Goal: Learn about a topic: Learn about a topic

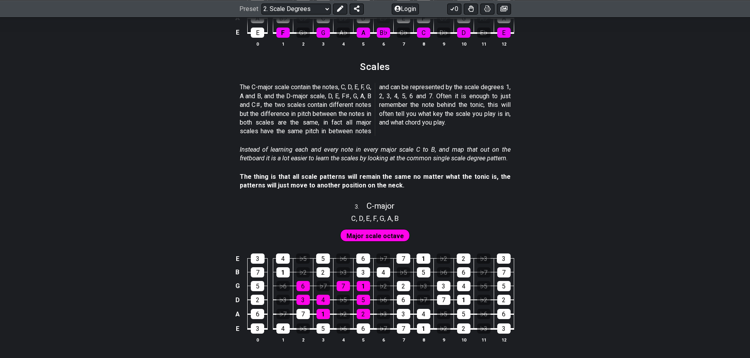
scroll to position [905, 0]
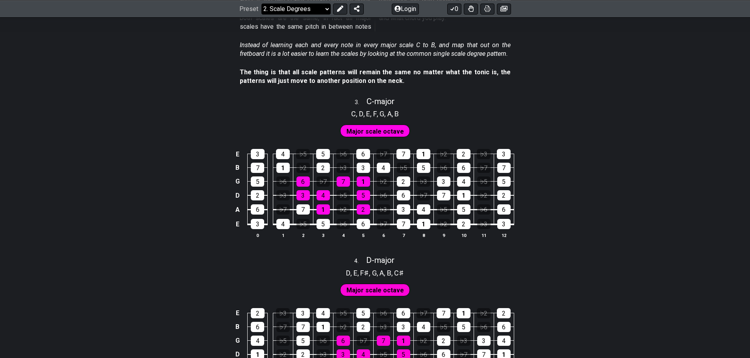
click at [308, 13] on select "Welcome to #fretflip! Initial Preset Custom Preset Minor Pentatonic Major Penta…" at bounding box center [295, 8] width 69 height 11
drag, startPoint x: 308, startPoint y: 13, endPoint x: 311, endPoint y: 21, distance: 7.8
click at [308, 13] on select "Welcome to #fretflip! Initial Preset Custom Preset Minor Pentatonic Major Penta…" at bounding box center [295, 8] width 69 height 11
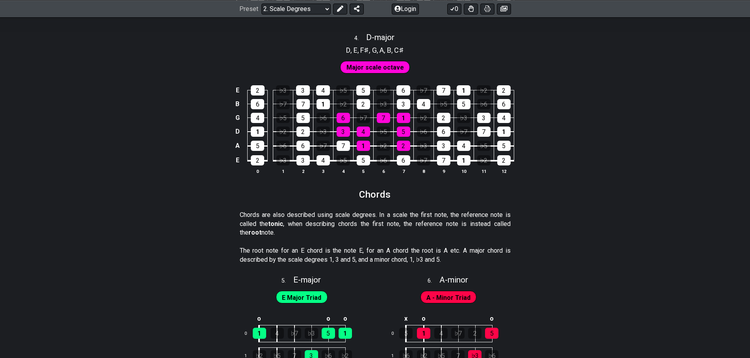
scroll to position [1141, 0]
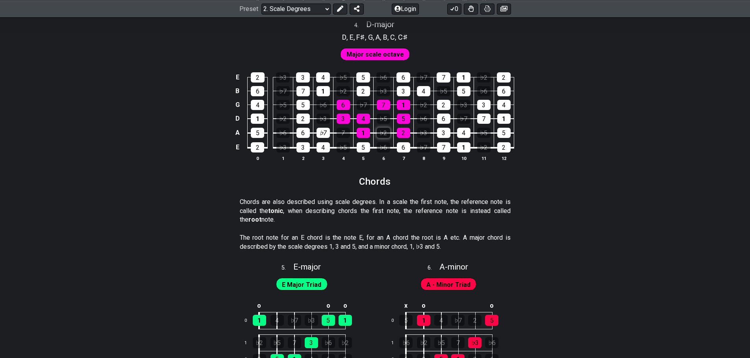
drag, startPoint x: 404, startPoint y: 139, endPoint x: 376, endPoint y: 131, distance: 28.4
click at [458, 138] on tbody "E 2 ♭3 3 4 ♭5 5 ♭6 6 ♭7 7 1 ♭2 2 B 6 ♭7 7 1 ♭2 2 ♭3 3 4 ♭5 5 ♭6 6 G 4 ♭5 5 ♭6 6…" at bounding box center [373, 110] width 281 height 92
click at [364, 130] on div "1" at bounding box center [363, 133] width 13 height 10
click at [366, 117] on div "4" at bounding box center [363, 119] width 13 height 10
click at [357, 110] on td "4" at bounding box center [363, 112] width 20 height 14
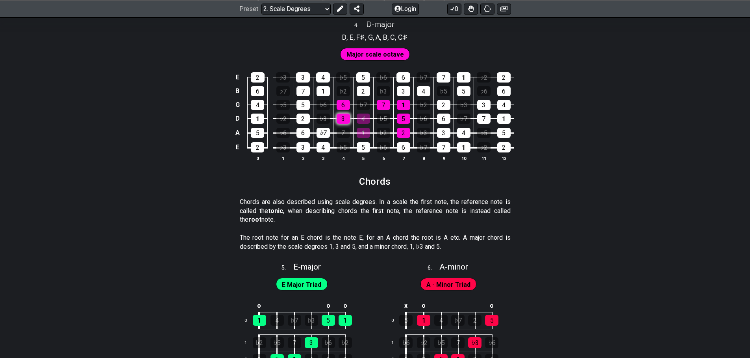
click at [343, 113] on td "3" at bounding box center [343, 112] width 20 height 14
drag, startPoint x: 343, startPoint y: 115, endPoint x: 344, endPoint y: 98, distance: 16.2
click at [343, 106] on tbody "E 2 ♭3 3 4 ♭5 5 ♭6 6 ♭7 7 1 ♭2 2 B 6 ♭7 7 1 ♭2 2 ♭3 3 4 ♭5 5 ♭6 6 G 4 ♭5 5 ♭6 6…" at bounding box center [373, 110] width 281 height 92
drag, startPoint x: 344, startPoint y: 98, endPoint x: 345, endPoint y: 103, distance: 4.9
click at [344, 102] on td "6" at bounding box center [343, 98] width 20 height 14
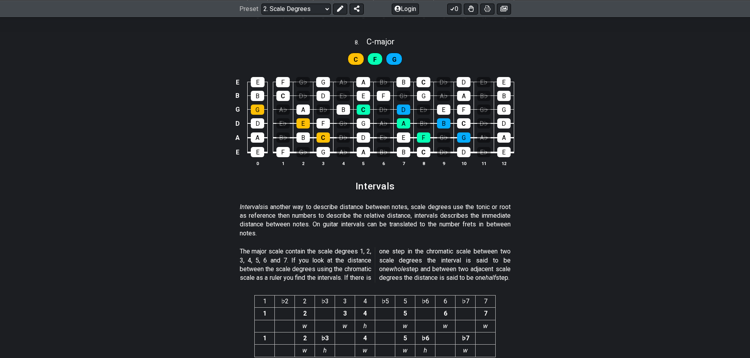
scroll to position [2015, 0]
